Goal: Transaction & Acquisition: Subscribe to service/newsletter

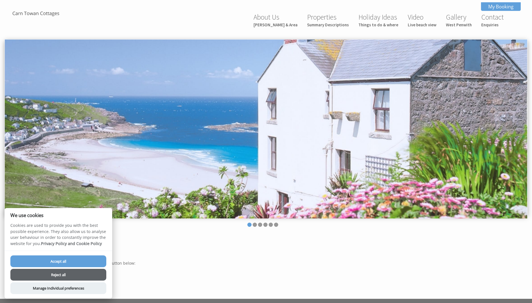
click at [173, 251] on h1 "Unsubscribe" at bounding box center [262, 250] width 502 height 11
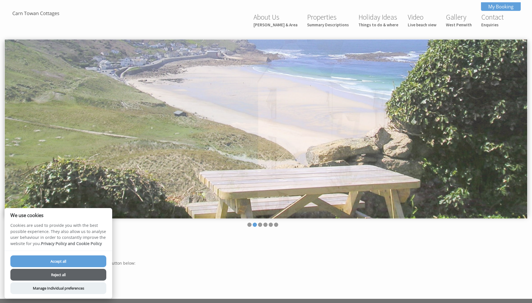
click at [79, 275] on button "Reject all" at bounding box center [58, 275] width 96 height 12
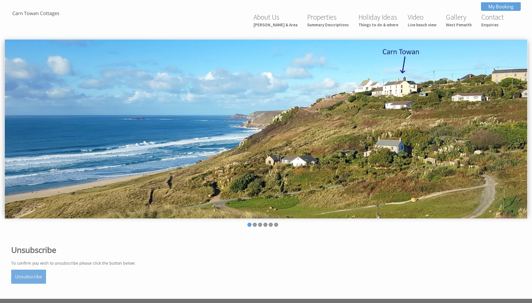
click at [31, 276] on button "Unsubscribe" at bounding box center [28, 277] width 35 height 14
